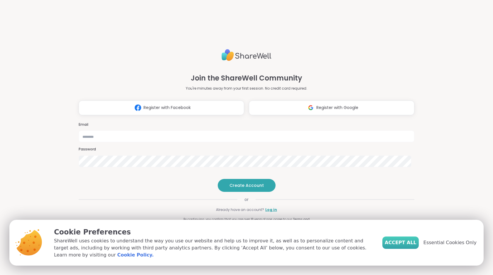
click at [411, 246] on span "Accept All" at bounding box center [401, 242] width 32 height 7
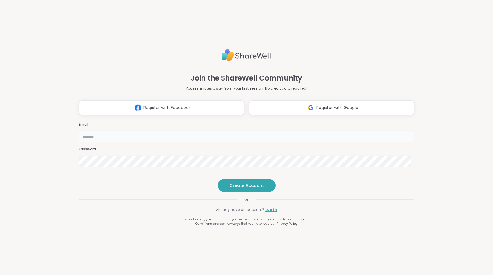
click at [232, 130] on input "email" at bounding box center [247, 136] width 336 height 12
type input "**********"
drag, startPoint x: 274, startPoint y: 131, endPoint x: 247, endPoint y: 129, distance: 28.0
click at [247, 174] on div at bounding box center [247, 174] width 0 height 0
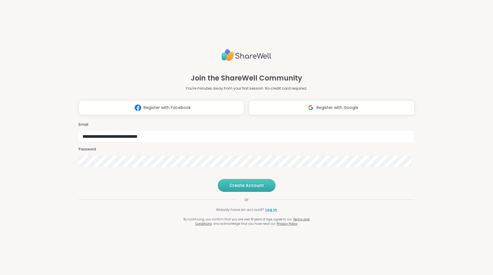
click at [242, 188] on span "Create Account" at bounding box center [246, 185] width 34 height 6
